Goal: Find contact information: Find contact information

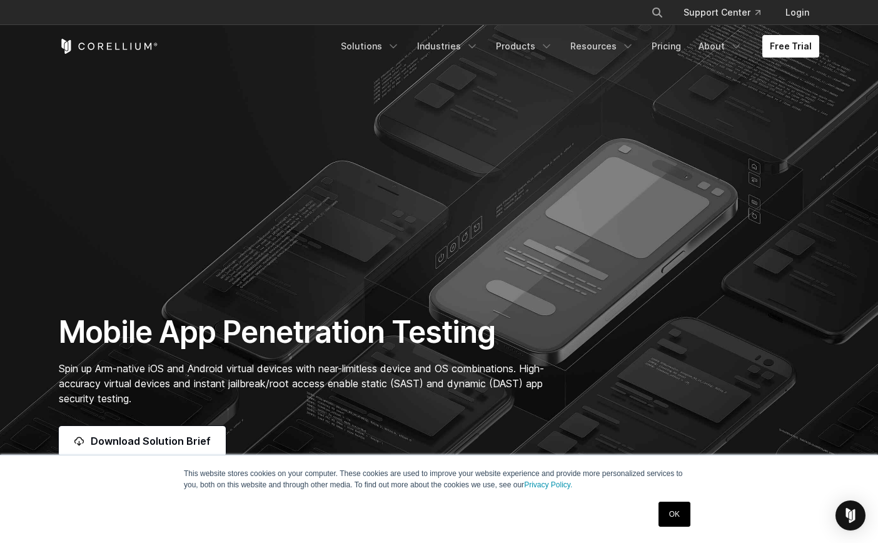
scroll to position [191, 0]
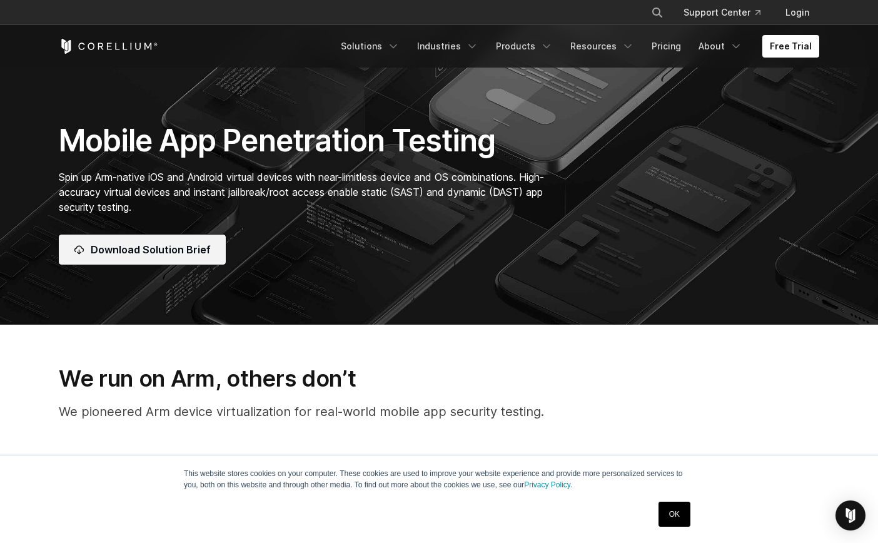
click at [188, 247] on span "Download Solution Brief" at bounding box center [151, 249] width 120 height 15
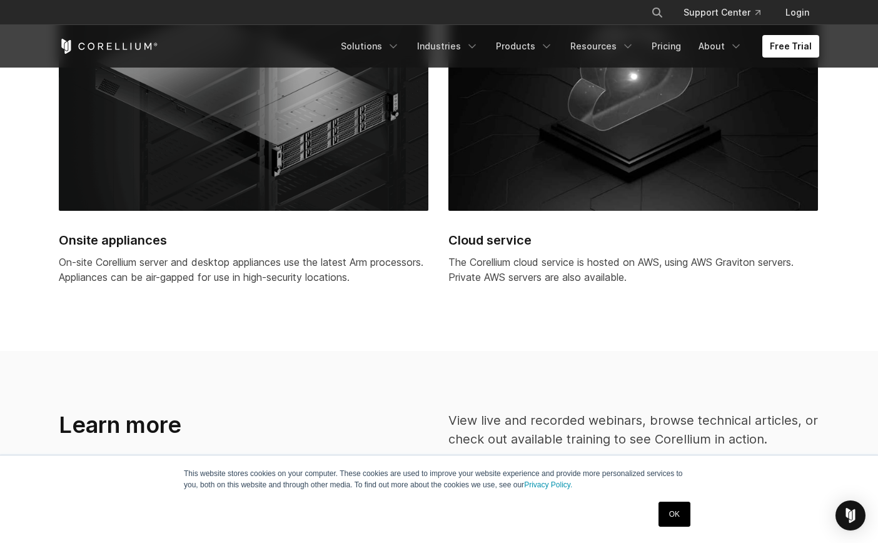
scroll to position [3696, 0]
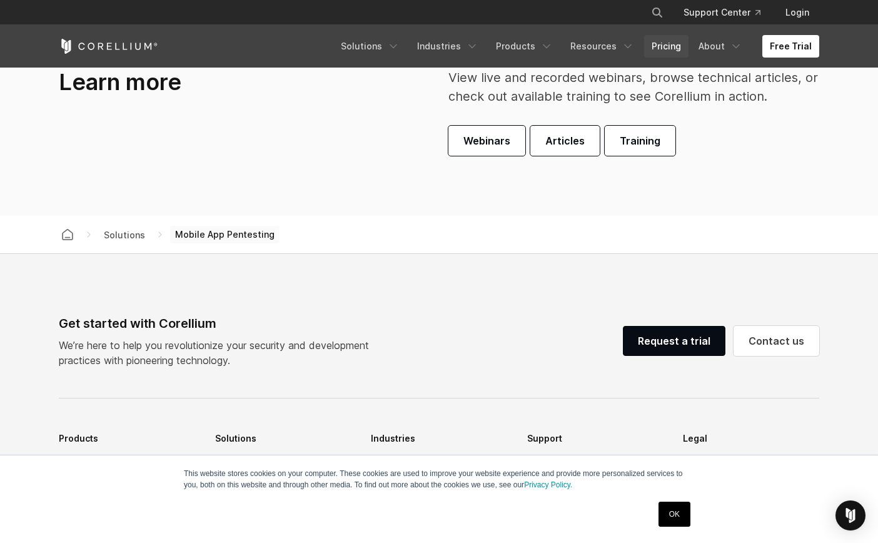
click at [660, 50] on link "Pricing" at bounding box center [666, 46] width 44 height 23
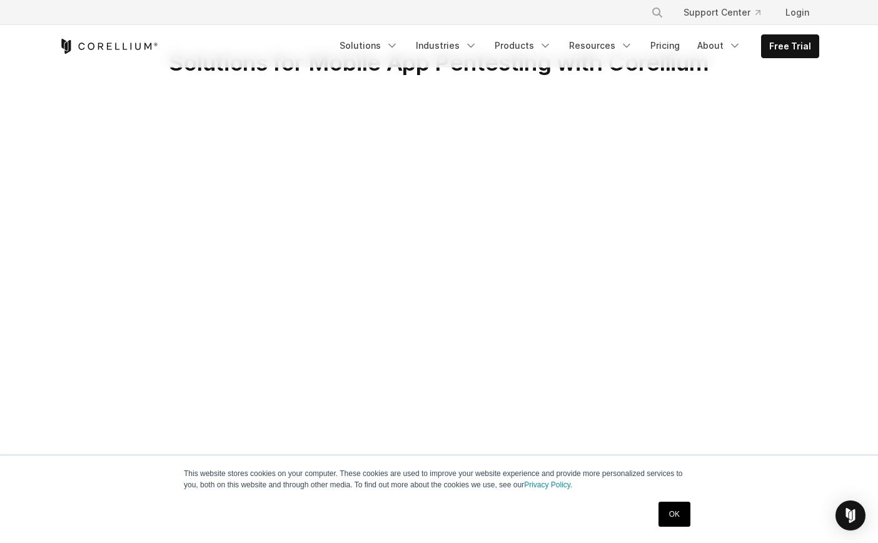
scroll to position [167, 0]
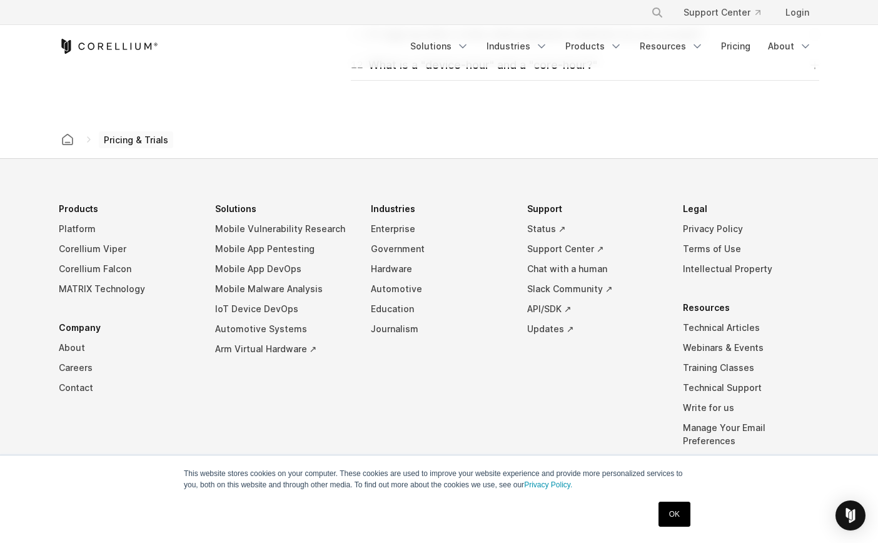
scroll to position [2199, 0]
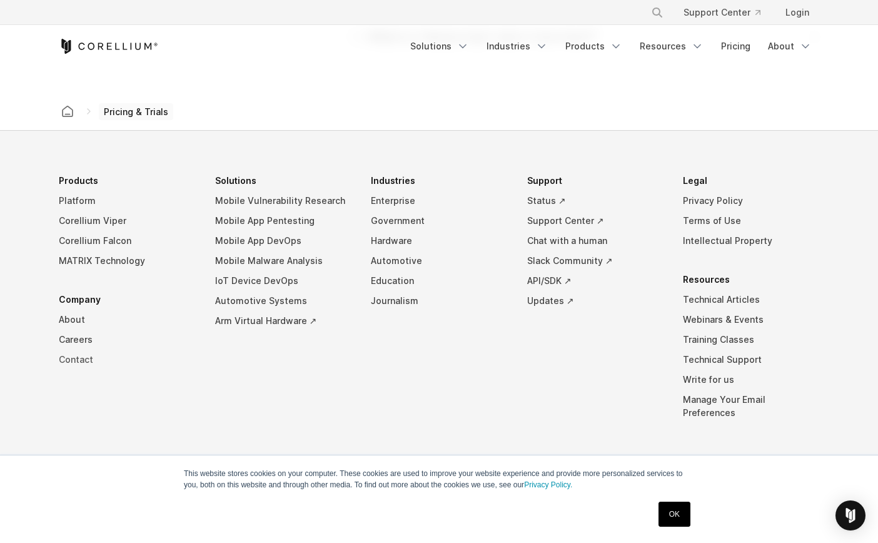
click at [86, 359] on link "Contact" at bounding box center [127, 360] width 136 height 20
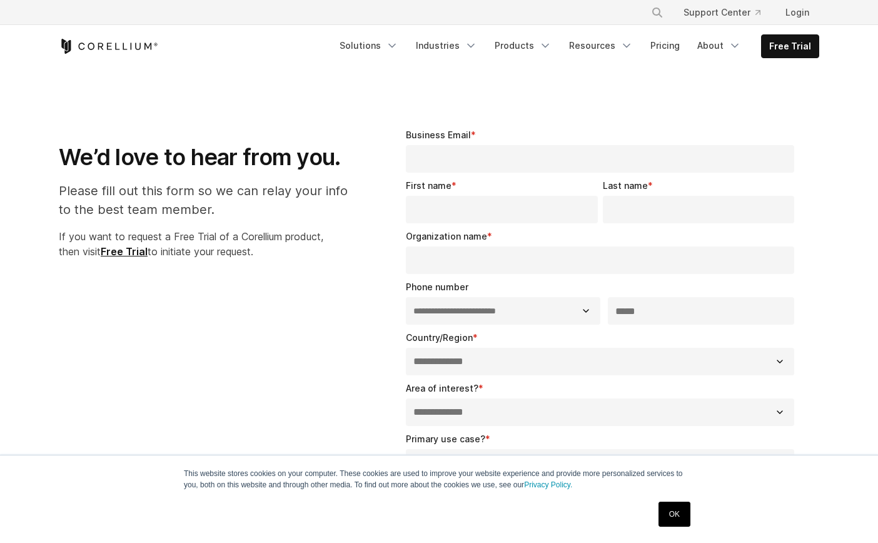
select select "**"
